Goal: Navigation & Orientation: Understand site structure

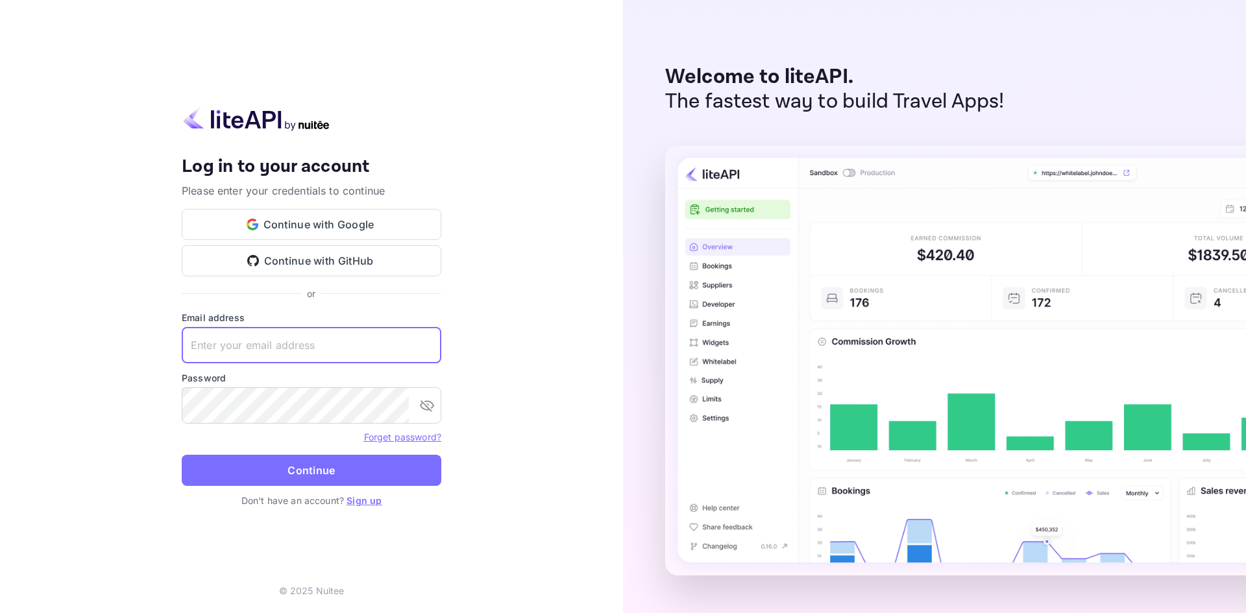
click at [314, 343] on input "text" at bounding box center [312, 345] width 260 height 36
type input "[PERSON_NAME][EMAIL_ADDRESS][DOMAIN_NAME]"
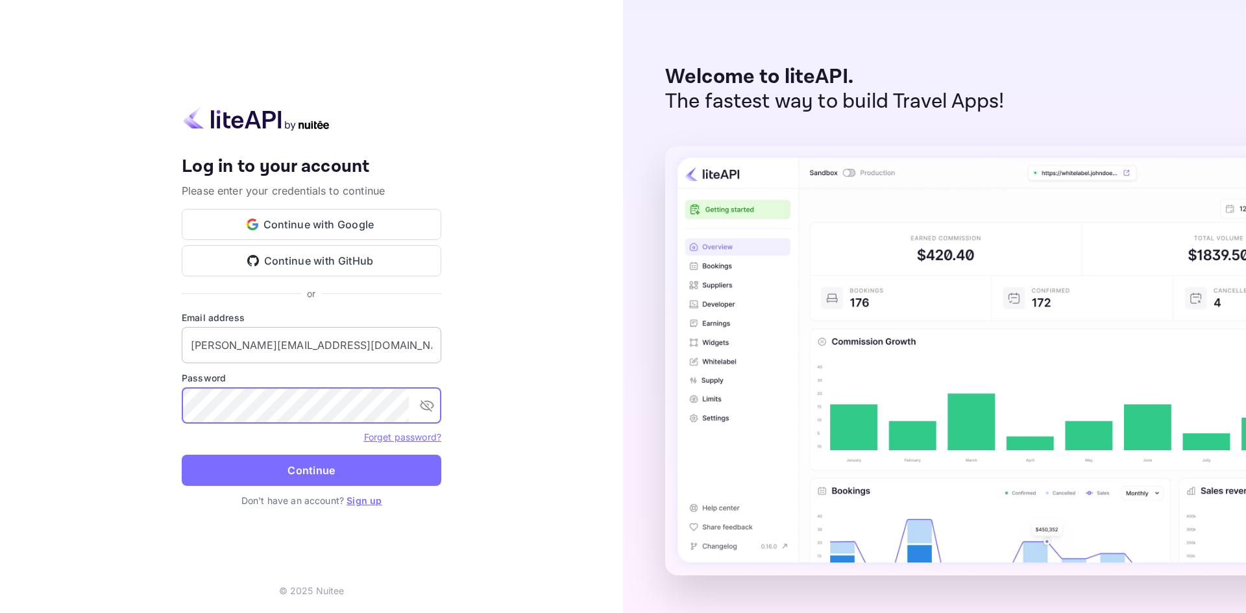
click at [182, 455] on button "Continue" at bounding box center [312, 470] width 260 height 31
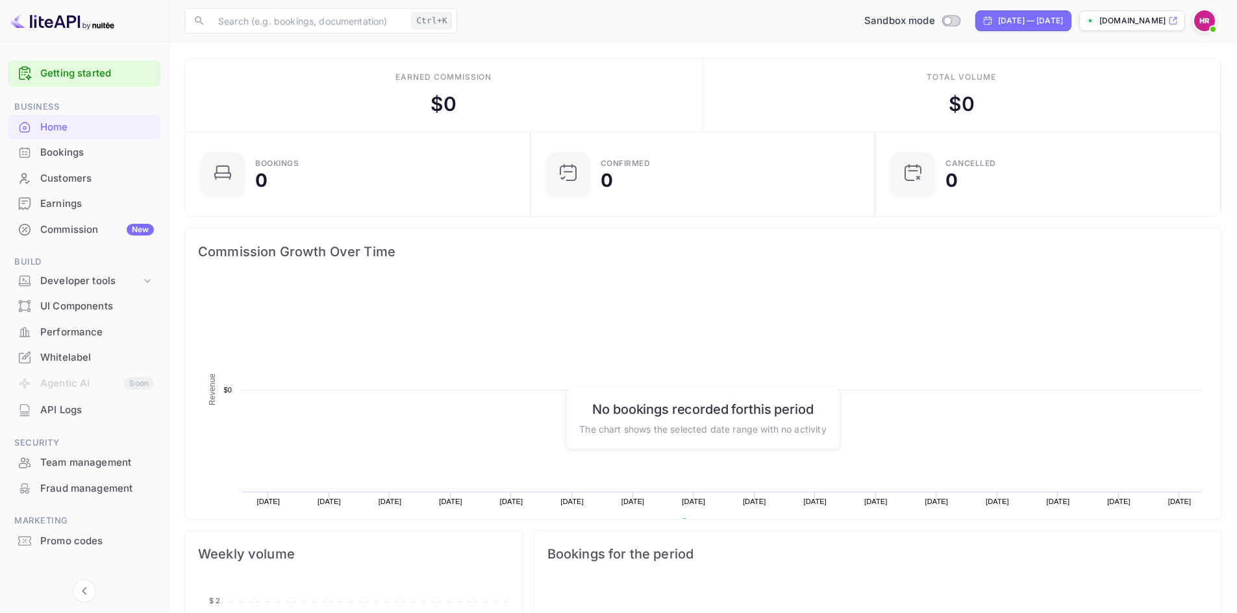
scroll to position [201, 327]
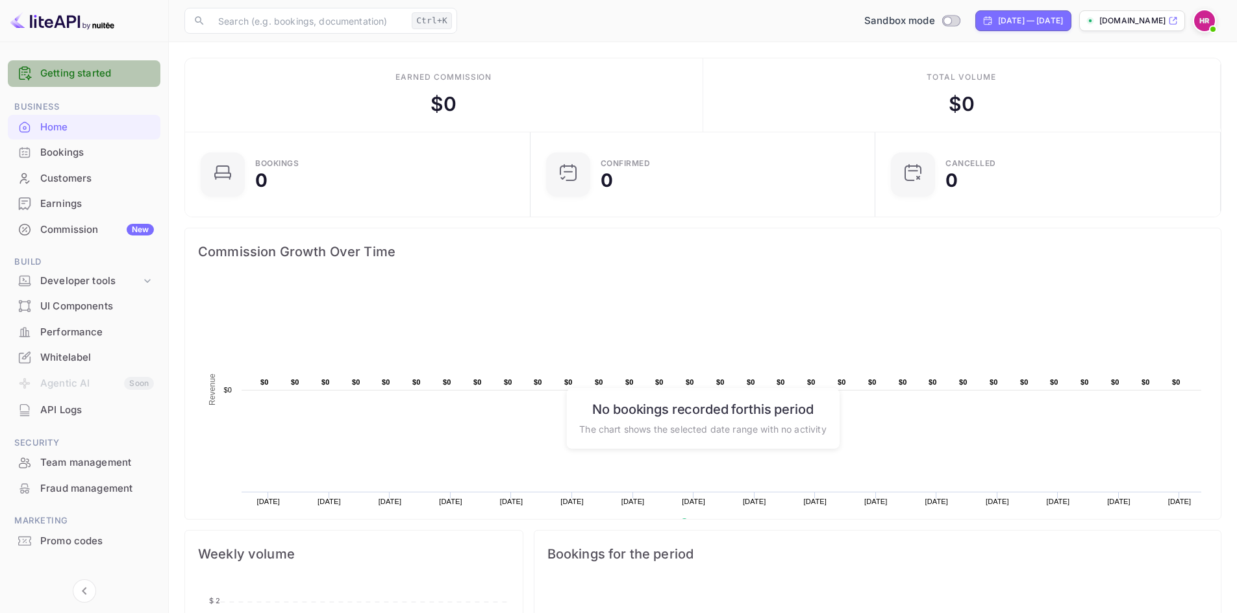
click at [80, 83] on div "Getting started" at bounding box center [84, 73] width 153 height 27
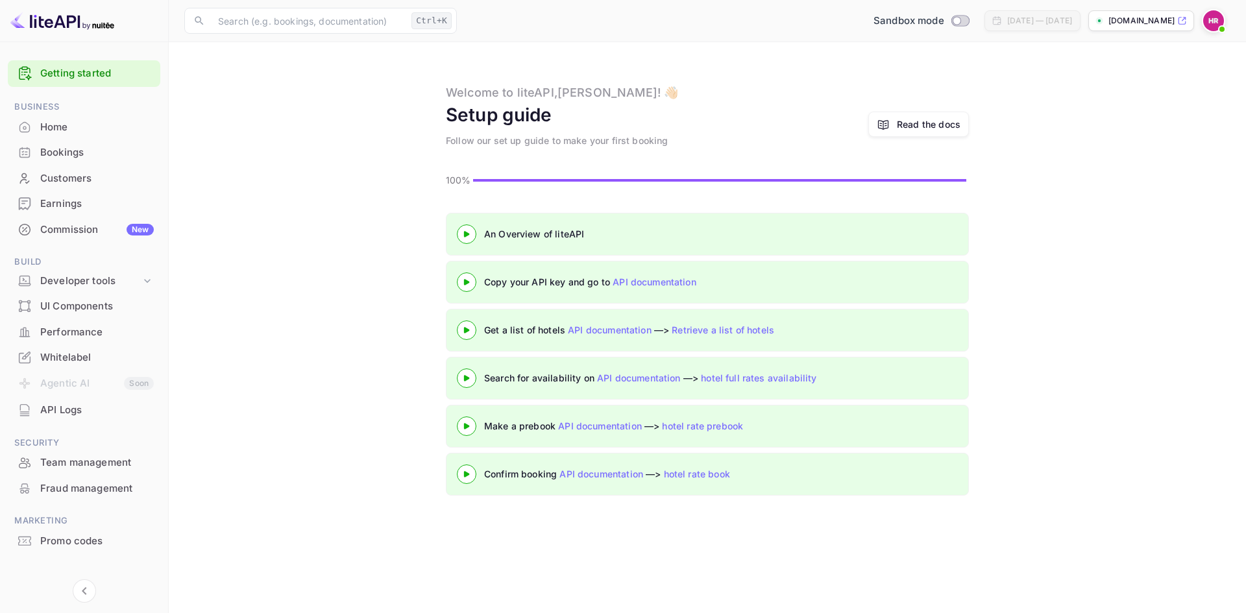
click at [75, 347] on div "Whitelabel" at bounding box center [84, 357] width 153 height 25
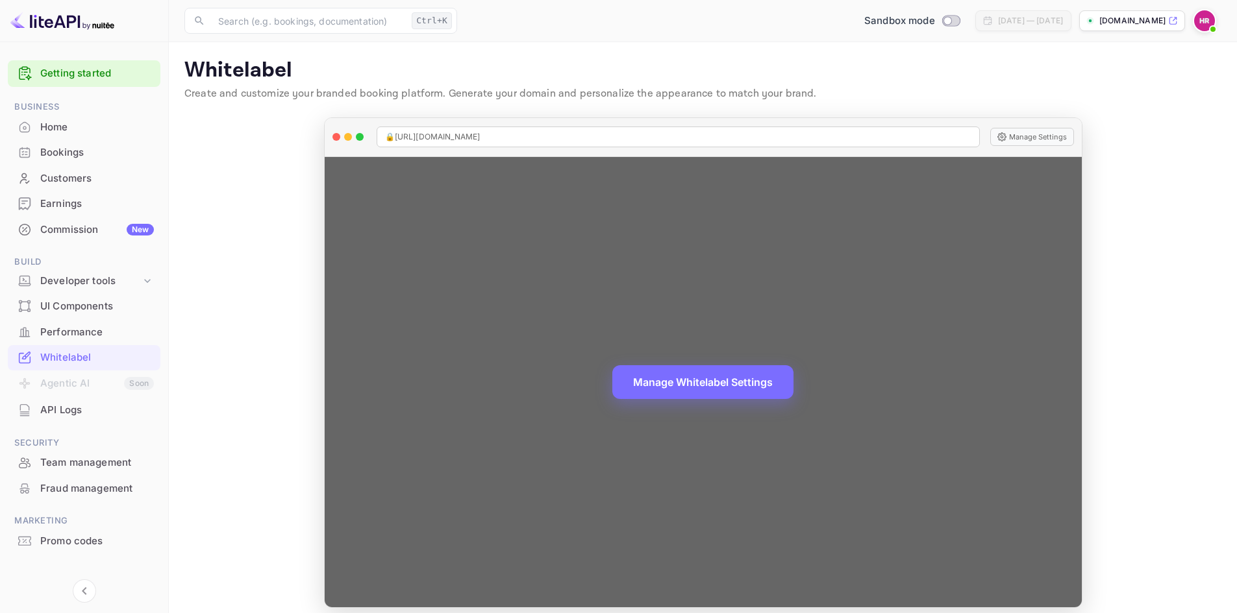
click at [935, 277] on div "Manage Whitelabel Settings" at bounding box center [703, 382] width 757 height 451
click at [698, 372] on button "Manage Whitelabel Settings" at bounding box center [702, 381] width 181 height 34
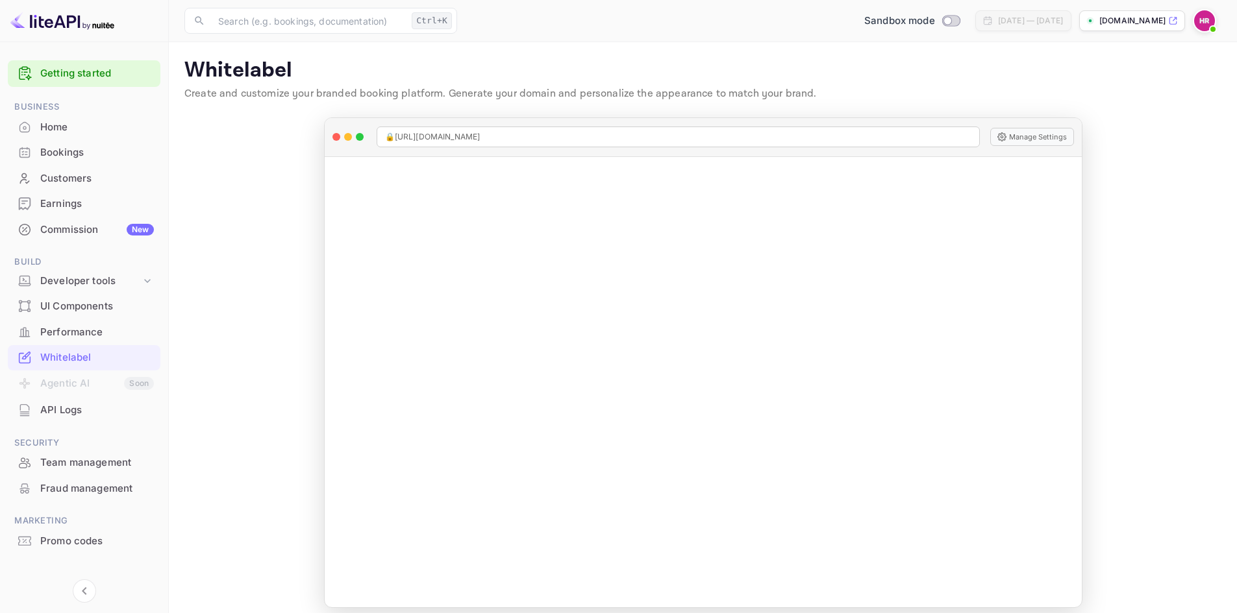
click at [78, 414] on div "API Logs" at bounding box center [97, 410] width 114 height 15
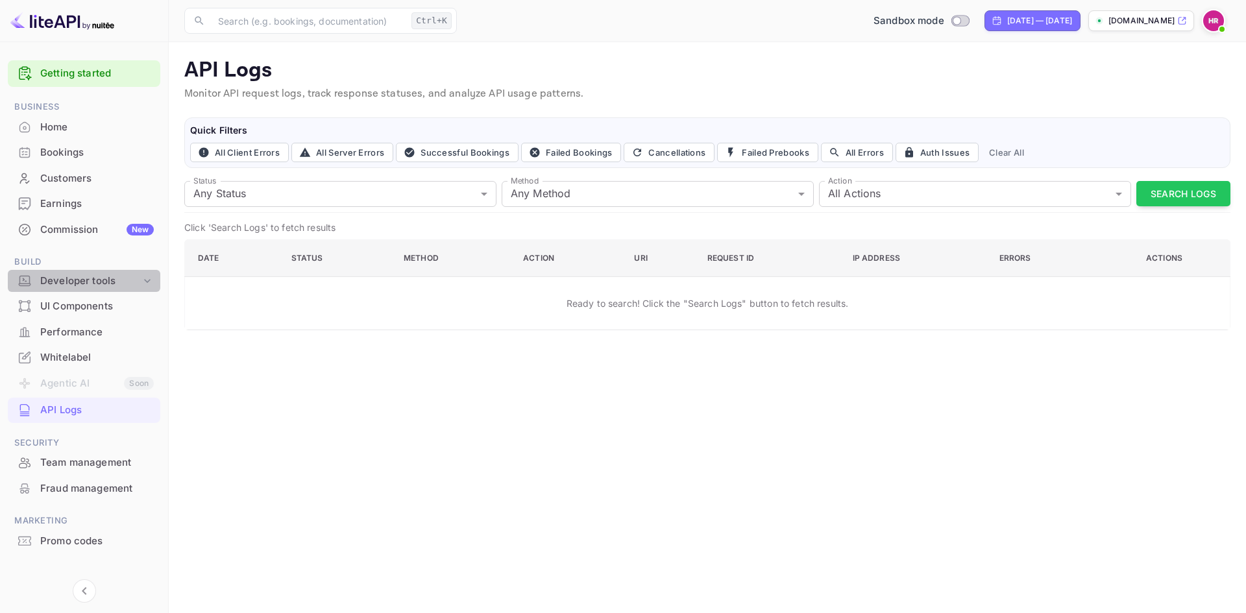
click at [118, 283] on div "Developer tools" at bounding box center [90, 281] width 101 height 15
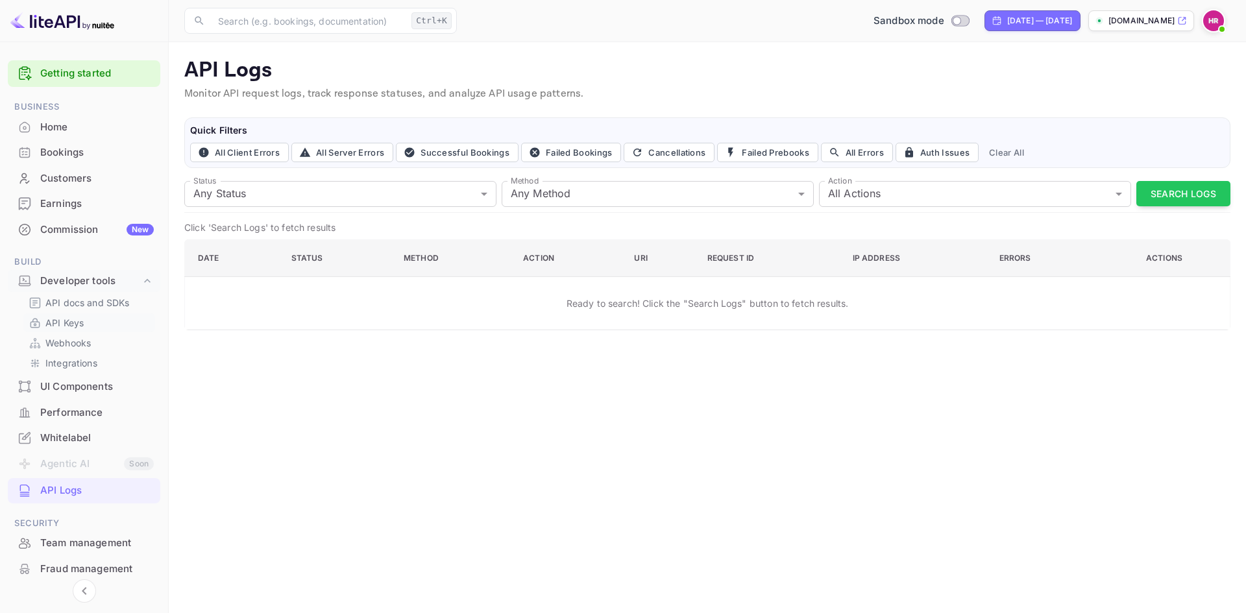
click at [62, 327] on p "API Keys" at bounding box center [64, 323] width 38 height 14
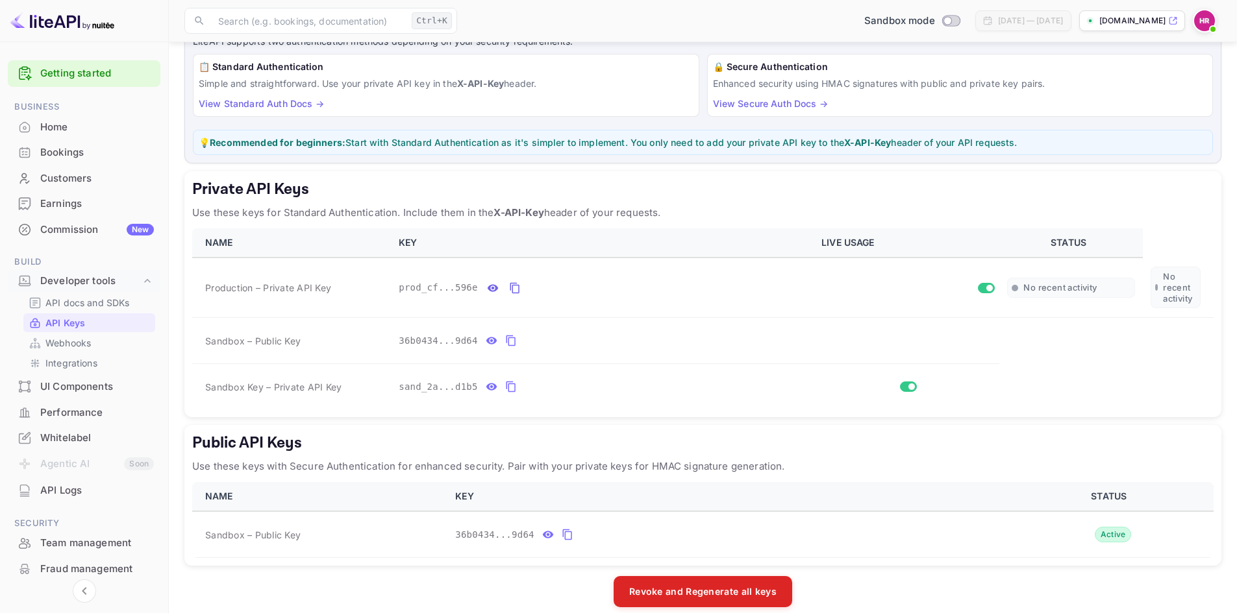
scroll to position [106, 0]
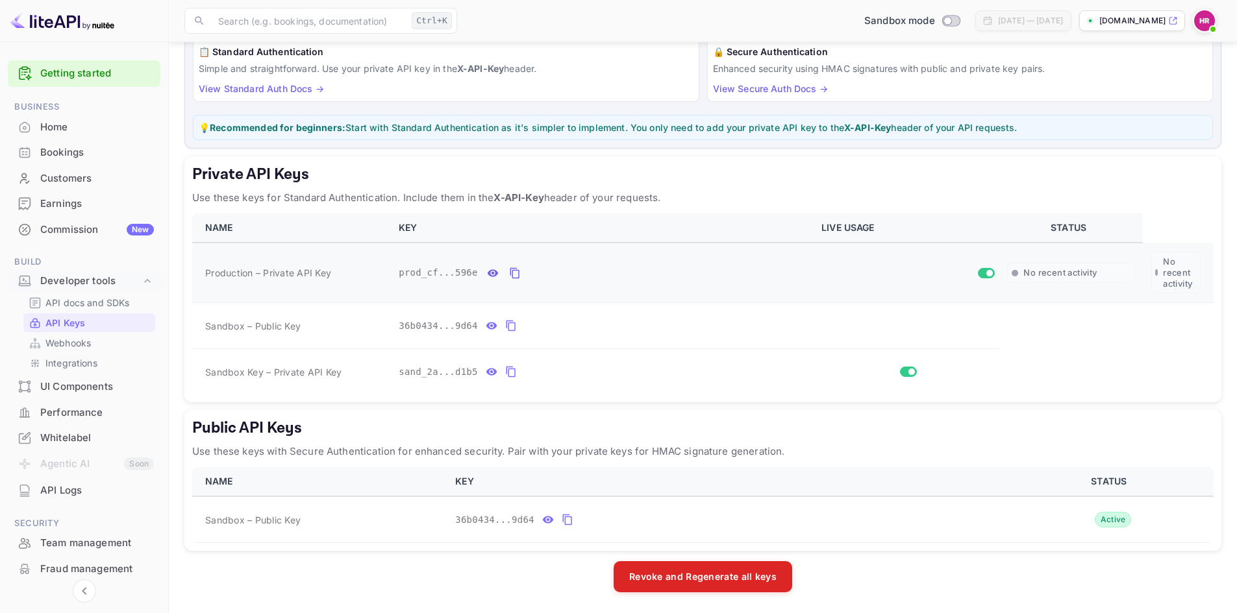
click at [291, 281] on td "Production – Private API Key" at bounding box center [291, 273] width 199 height 60
click at [60, 362] on p "Integrations" at bounding box center [71, 363] width 52 height 14
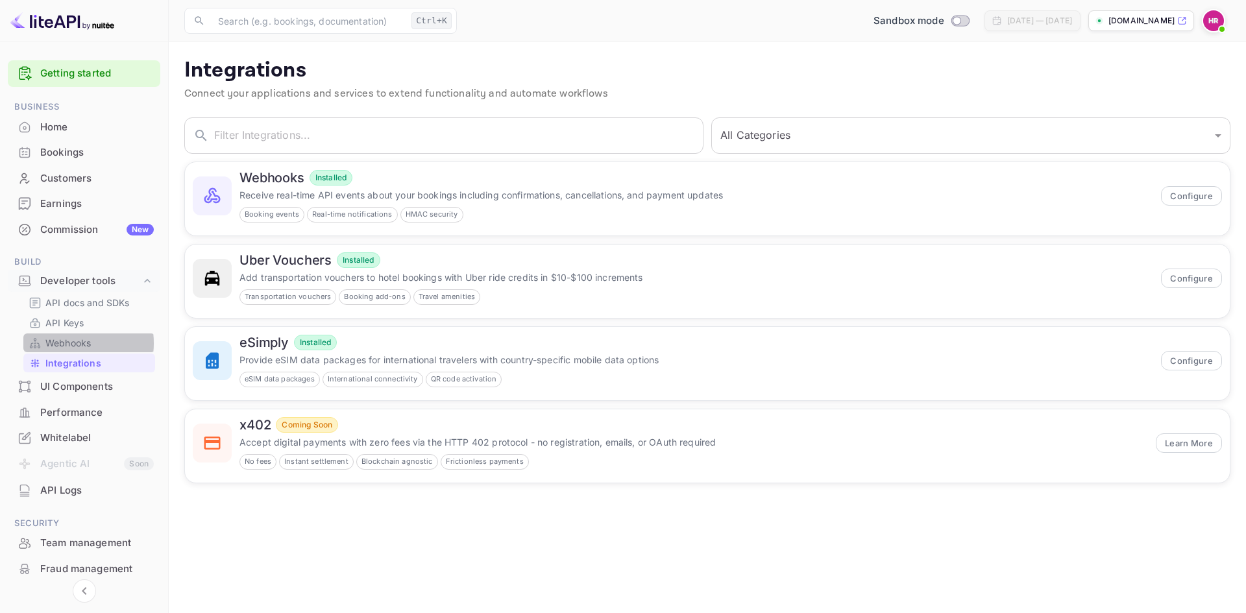
click at [64, 343] on p "Webhooks" at bounding box center [67, 343] width 45 height 14
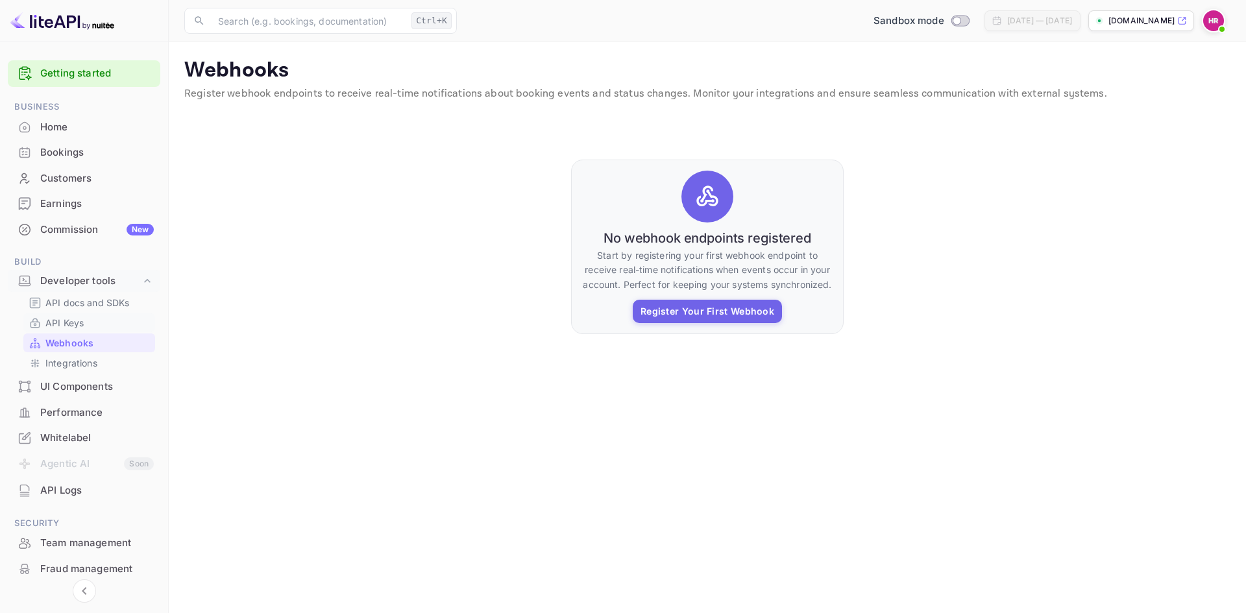
click at [60, 323] on p "API Keys" at bounding box center [64, 323] width 38 height 14
